Goal: Task Accomplishment & Management: Use online tool/utility

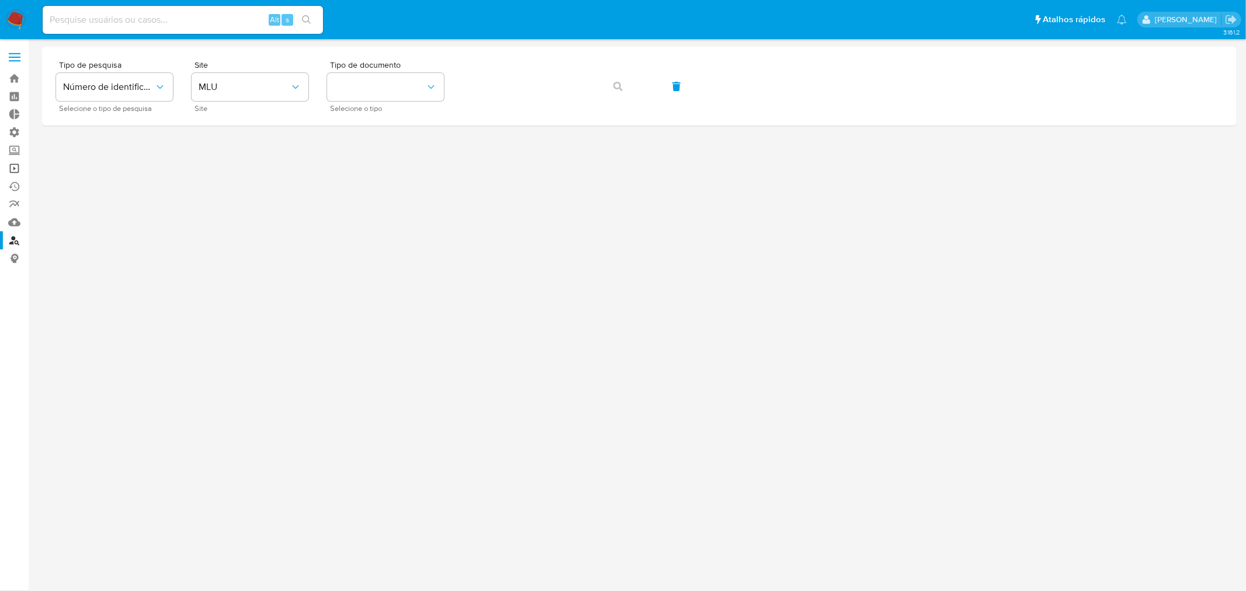
click at [13, 171] on link "Operações em massa" at bounding box center [69, 168] width 139 height 18
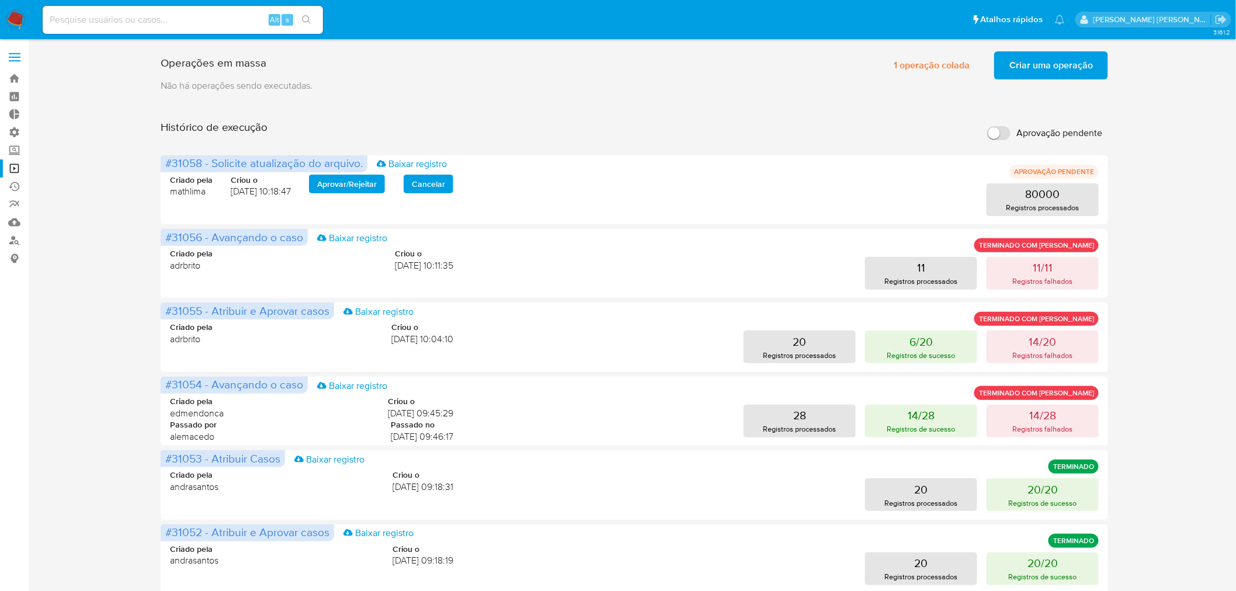
click at [1001, 129] on input "Aprovação pendente" at bounding box center [998, 133] width 23 height 14
checkbox input "true"
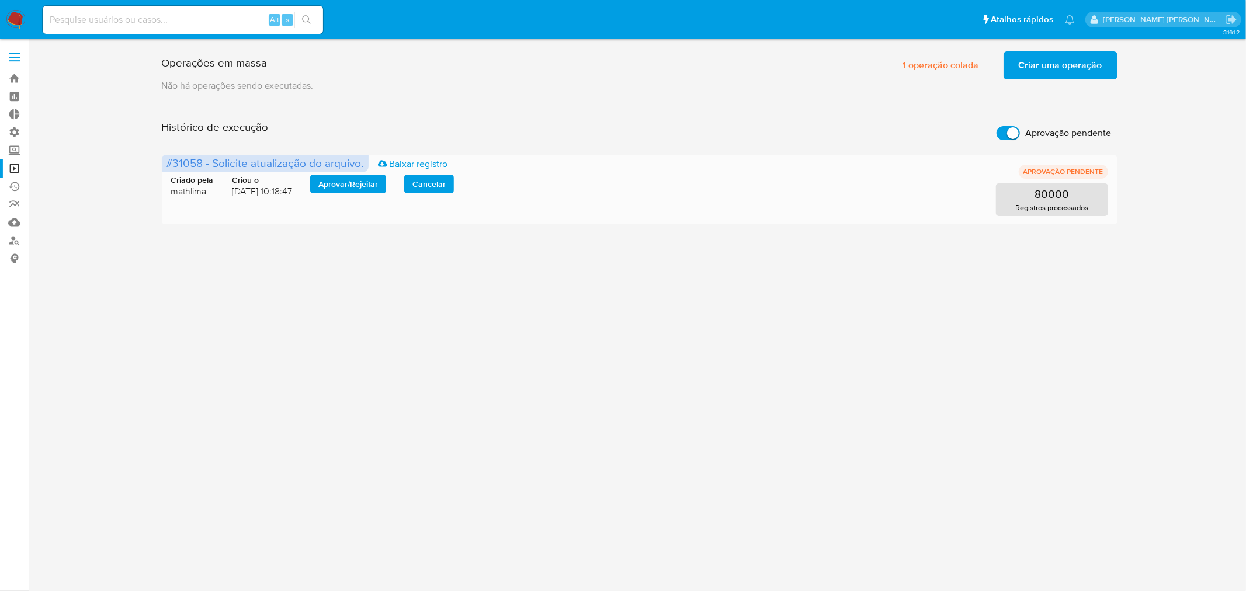
click at [355, 179] on span "Aprovar / Rejeitar" at bounding box center [348, 184] width 60 height 16
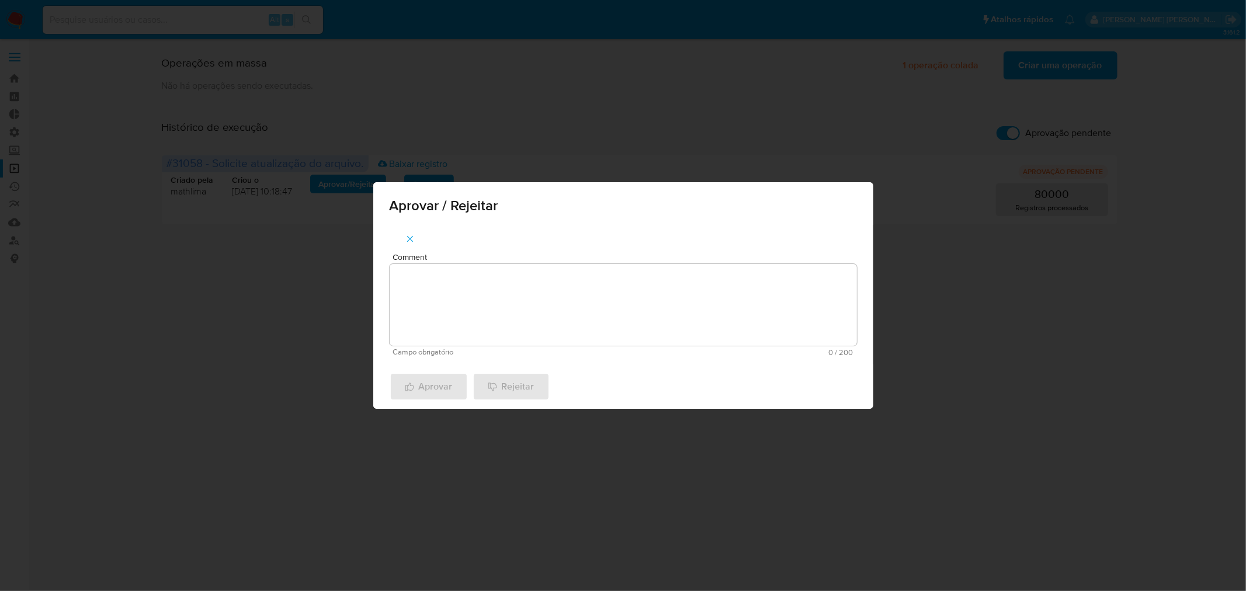
click at [489, 300] on textarea "Comment" at bounding box center [623, 305] width 467 height 82
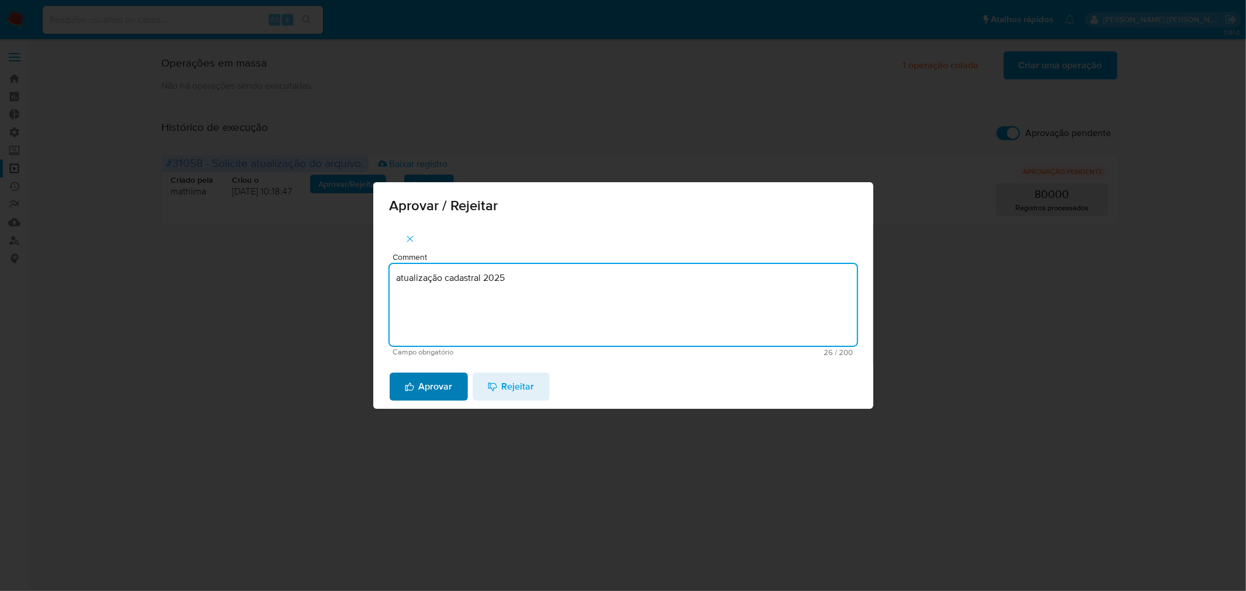
type textarea "atualização cadastral 2025"
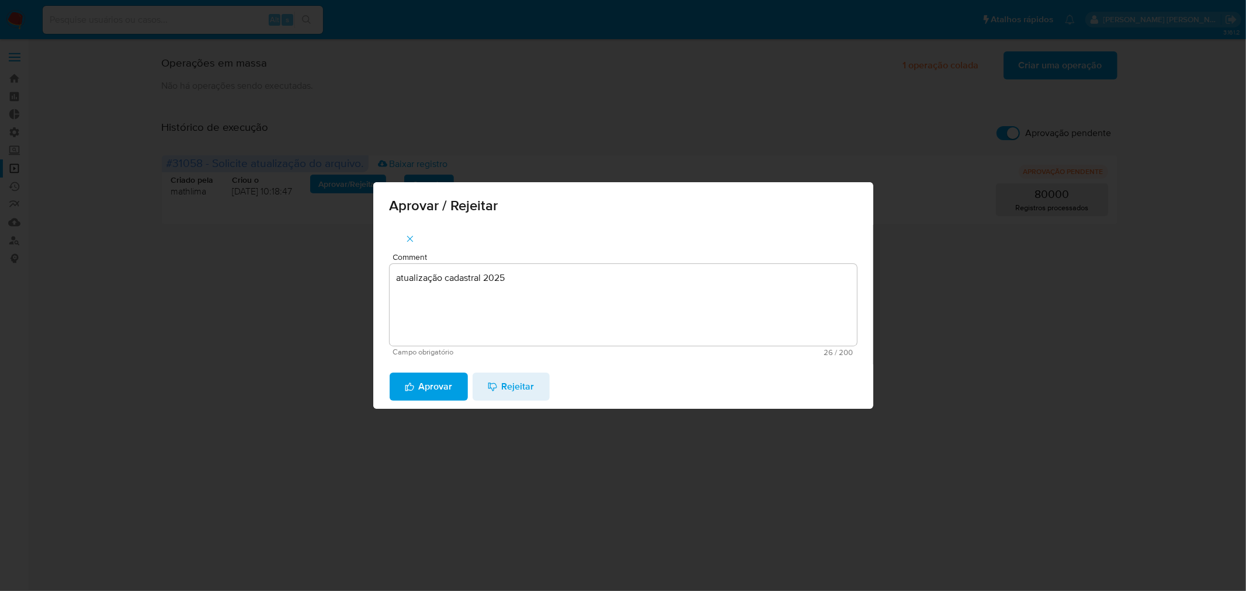
click at [415, 388] on span "Aprovar" at bounding box center [429, 387] width 48 height 26
